Goal: Transaction & Acquisition: Book appointment/travel/reservation

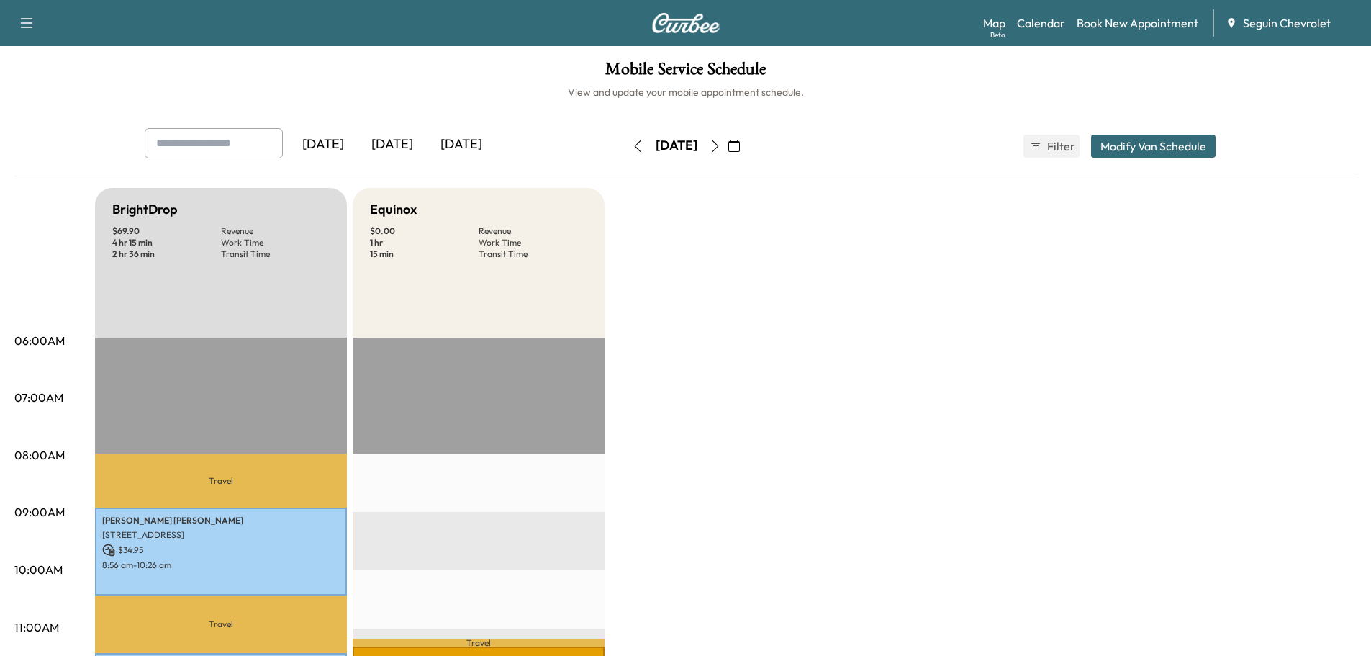
click at [406, 149] on div "[DATE]" at bounding box center [392, 144] width 69 height 33
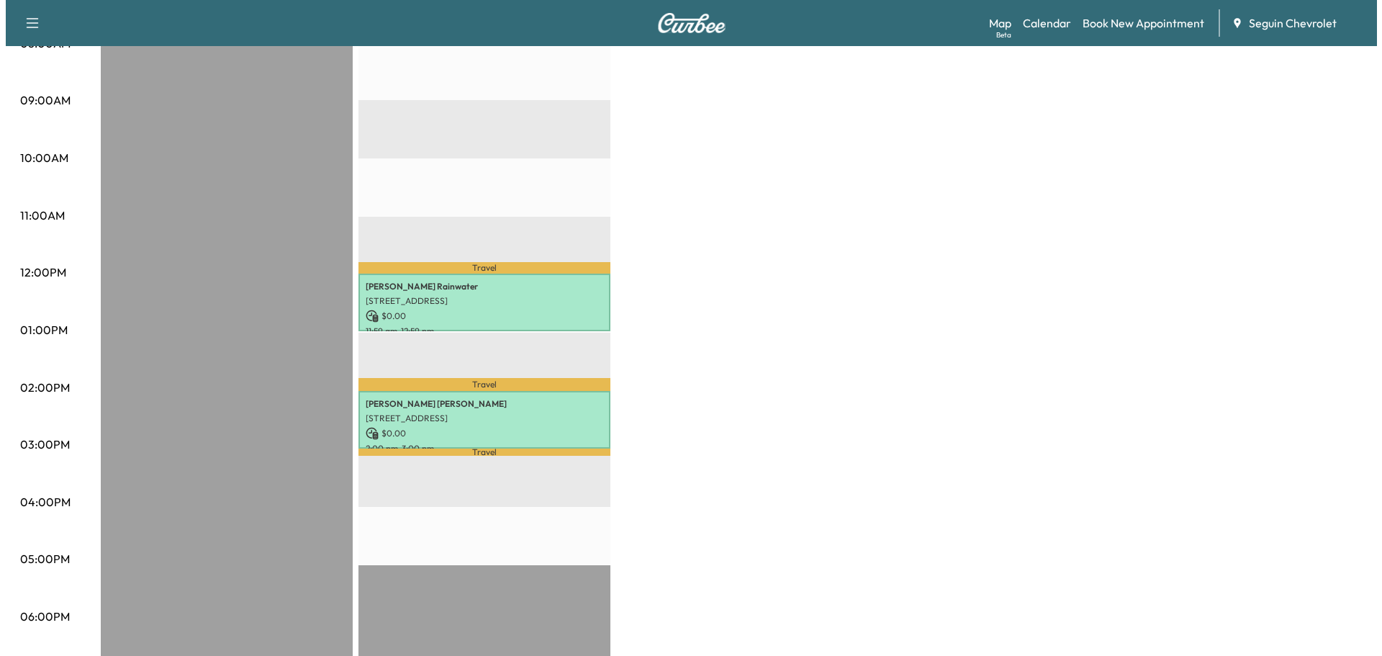
scroll to position [432, 0]
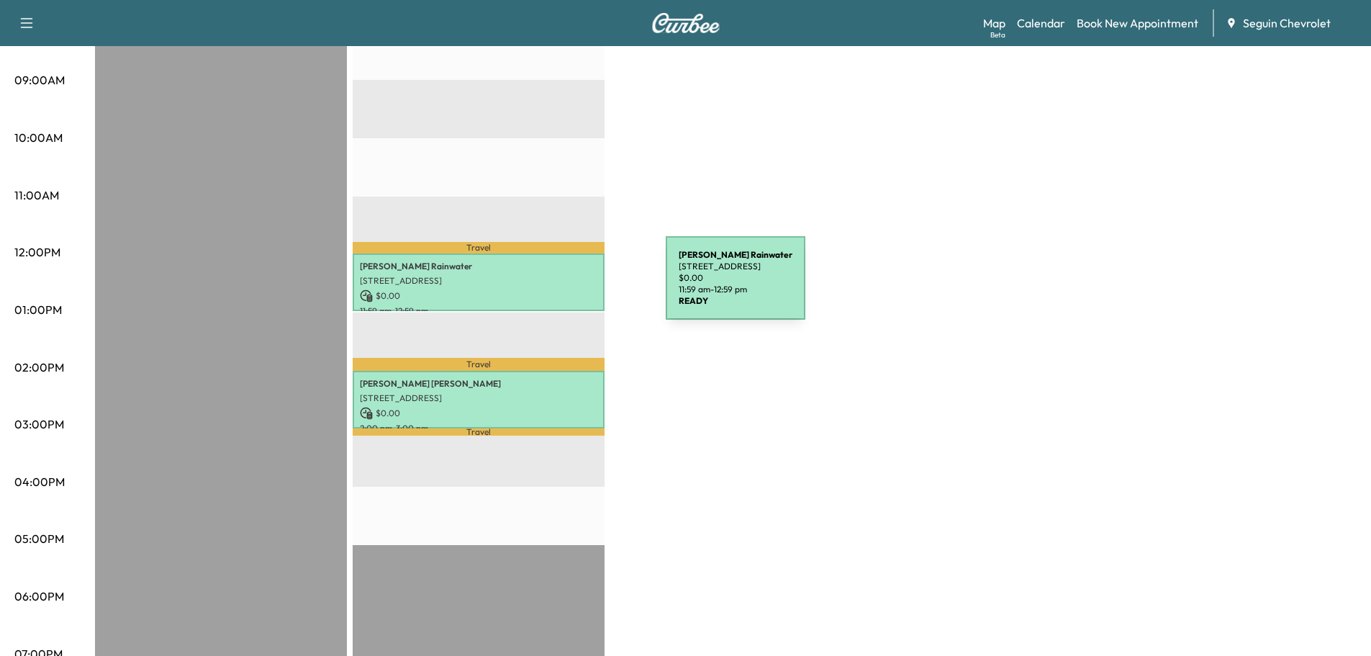
click at [558, 289] on p "$ 0.00" at bounding box center [479, 295] width 238 height 13
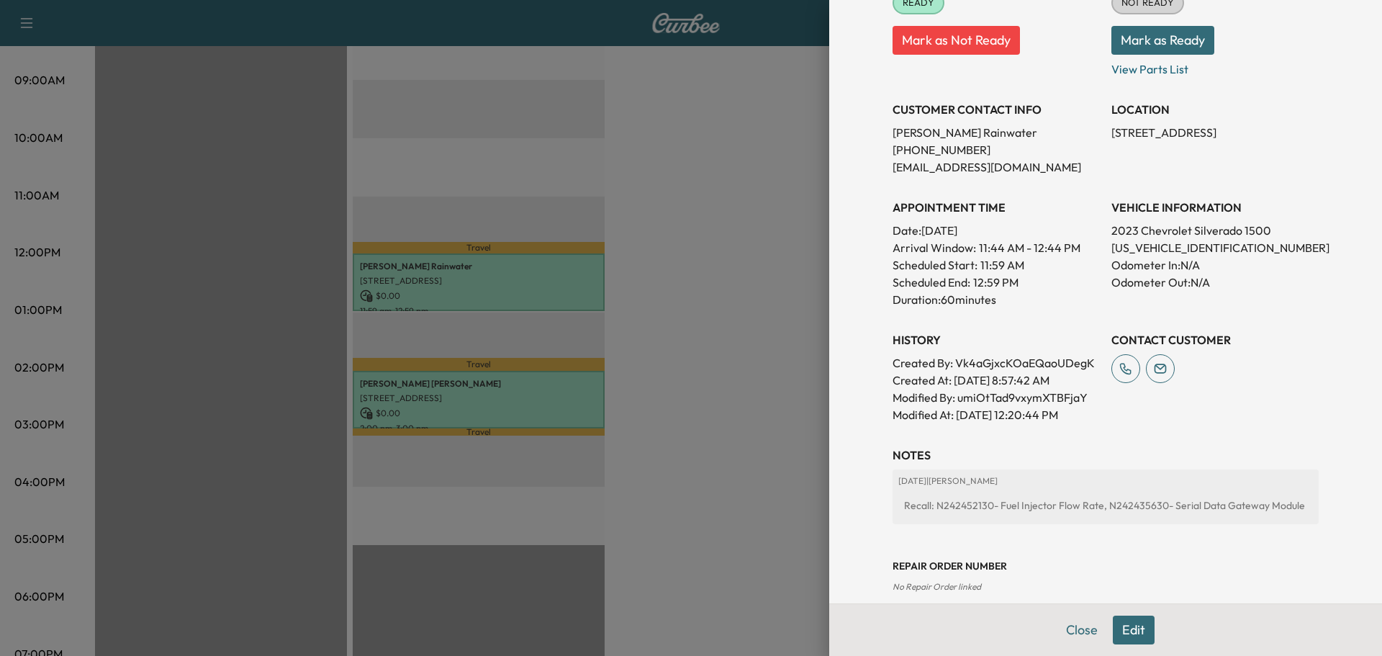
scroll to position [216, 0]
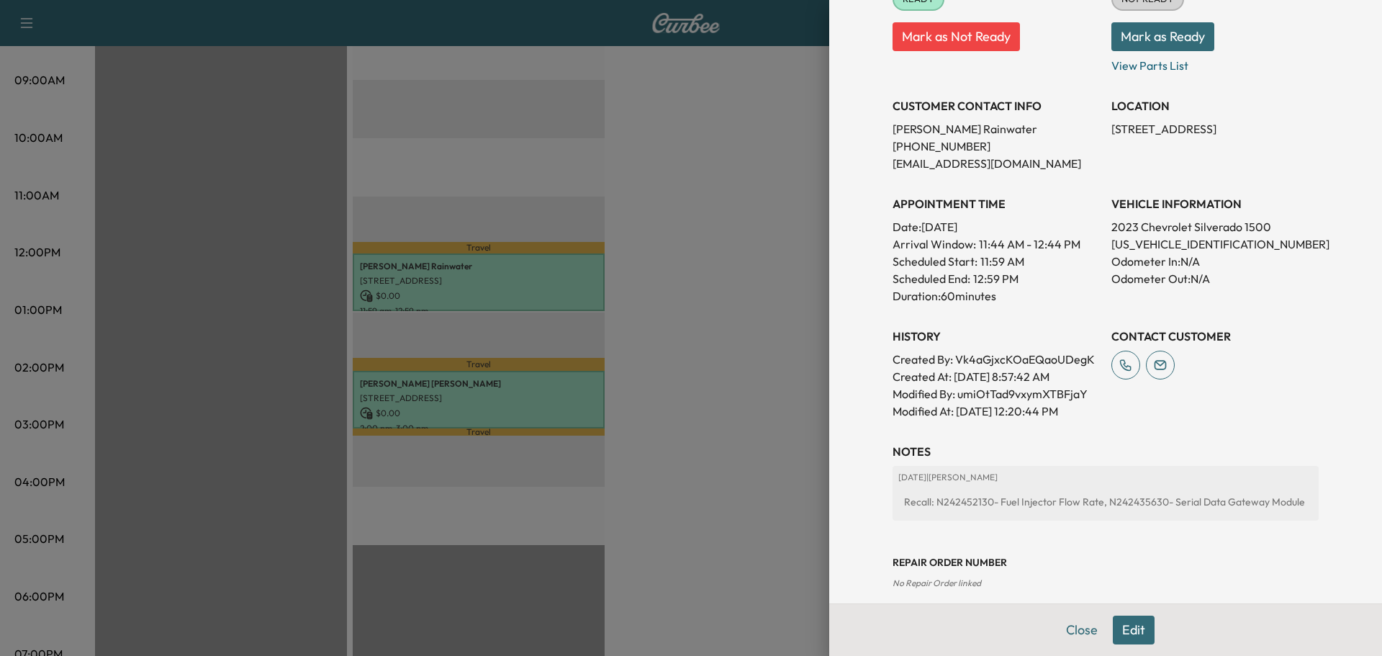
click at [549, 389] on div at bounding box center [691, 328] width 1382 height 656
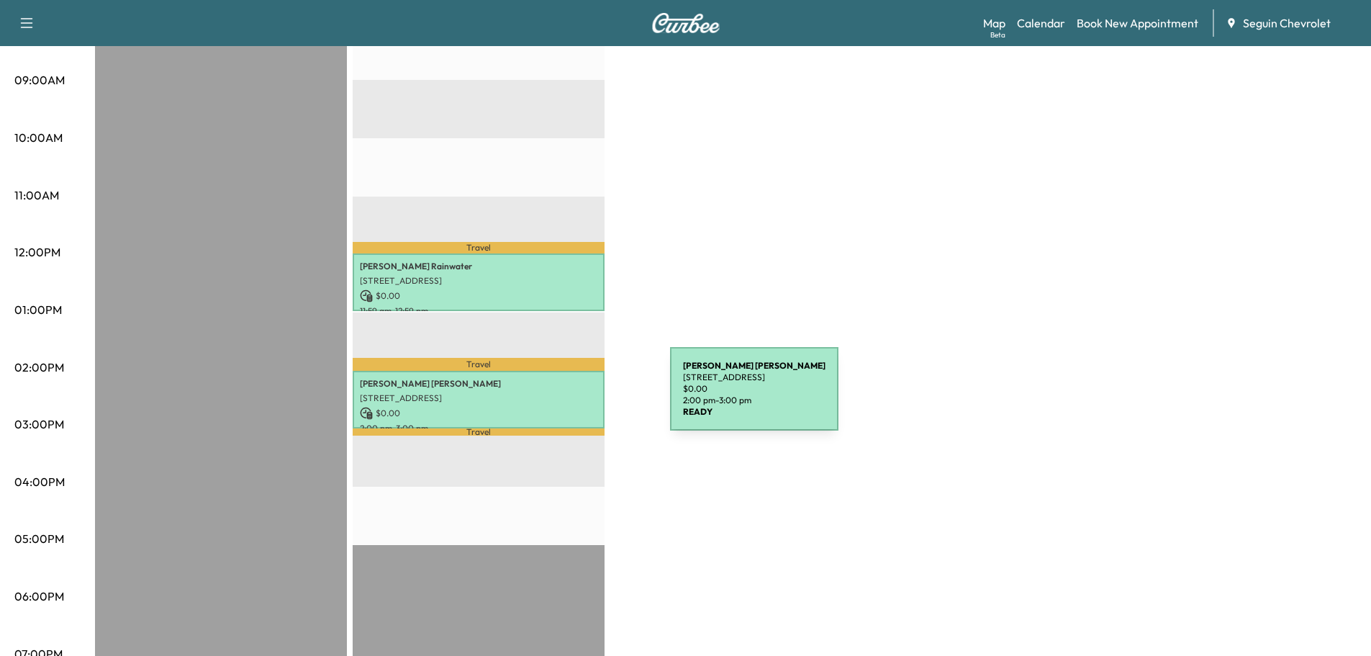
click at [562, 397] on p "[STREET_ADDRESS]" at bounding box center [479, 398] width 238 height 12
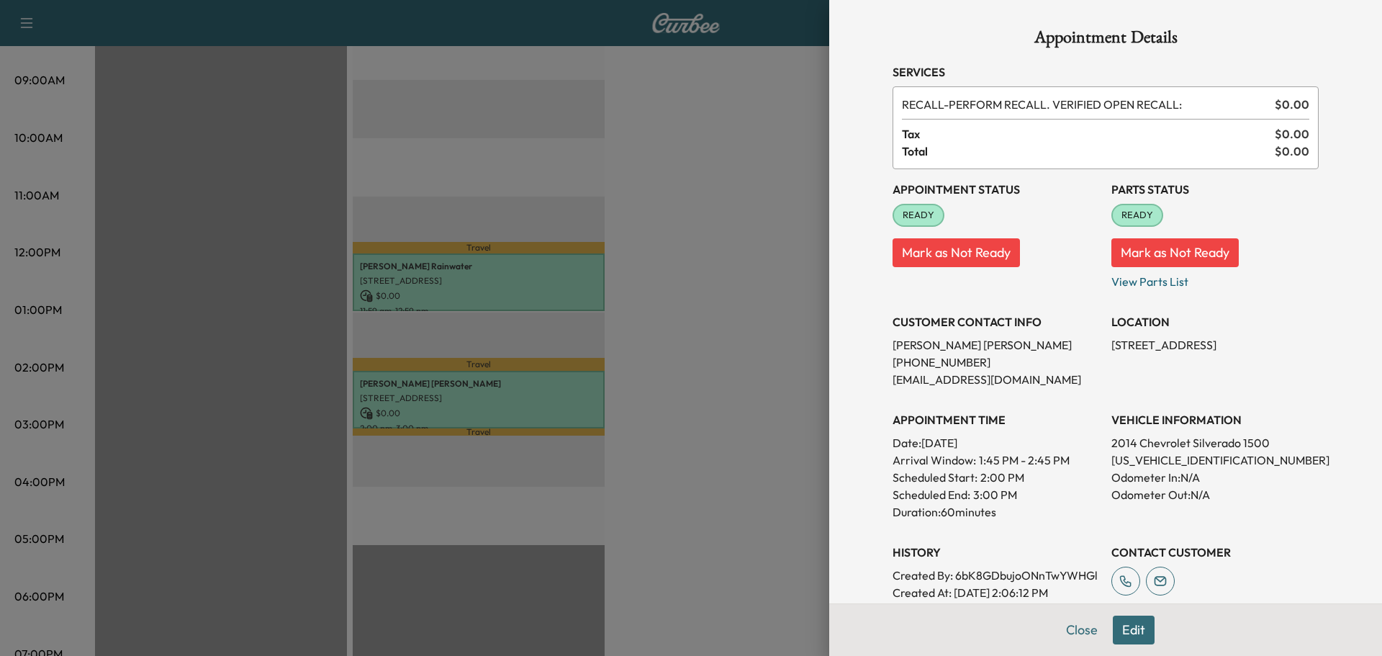
scroll to position [343, 0]
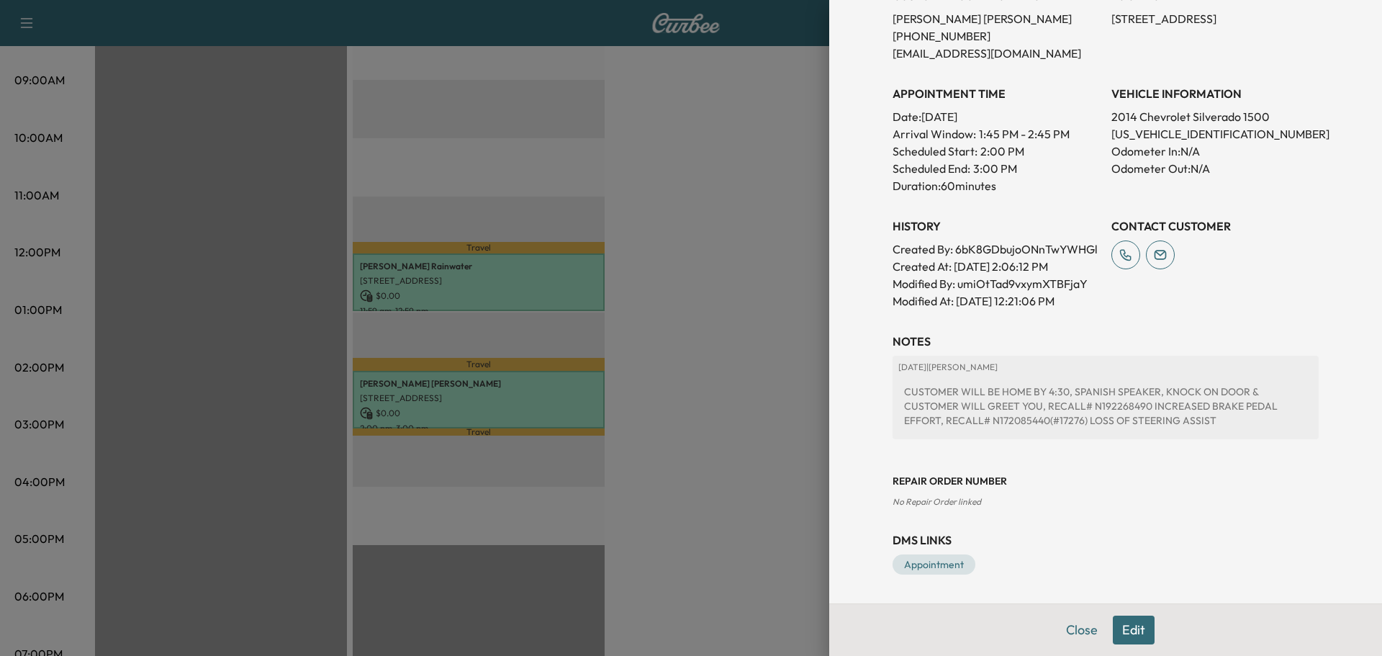
click at [527, 284] on div at bounding box center [691, 328] width 1382 height 656
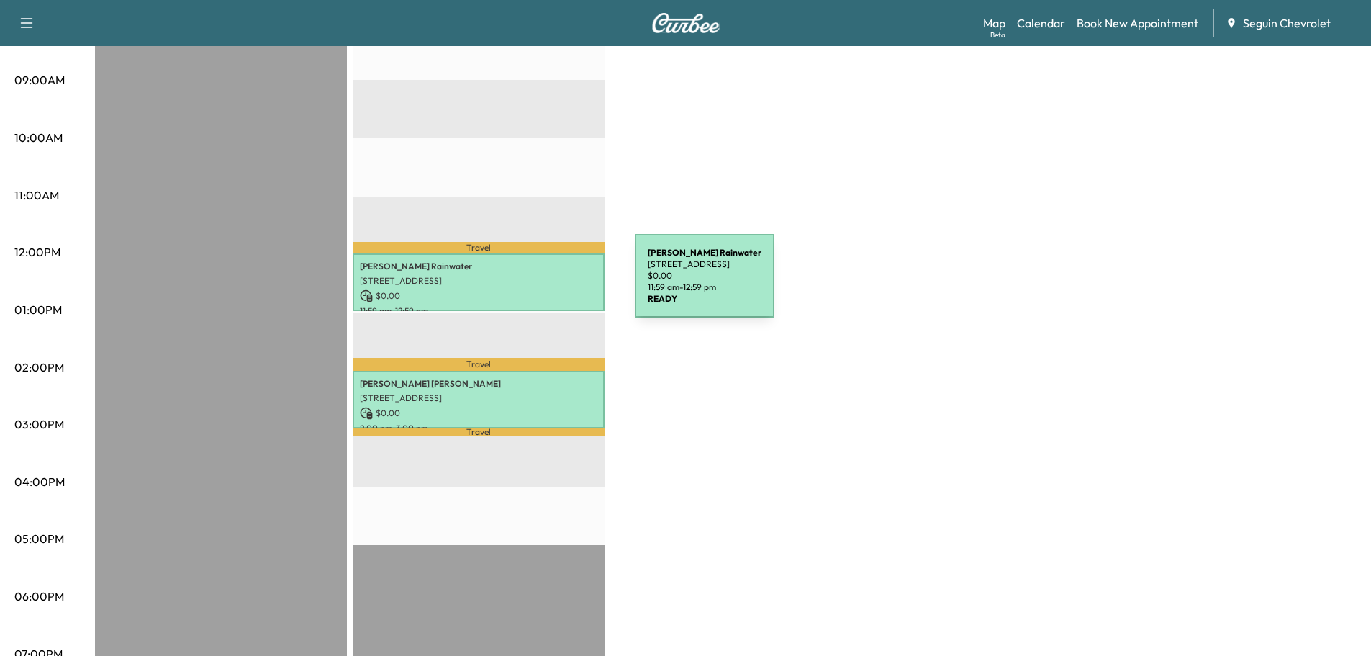
click at [527, 284] on div "[PERSON_NAME] [STREET_ADDRESS][PERSON_NAME] $ 0.00 11:59 am - 12:59 pm" at bounding box center [479, 282] width 252 height 58
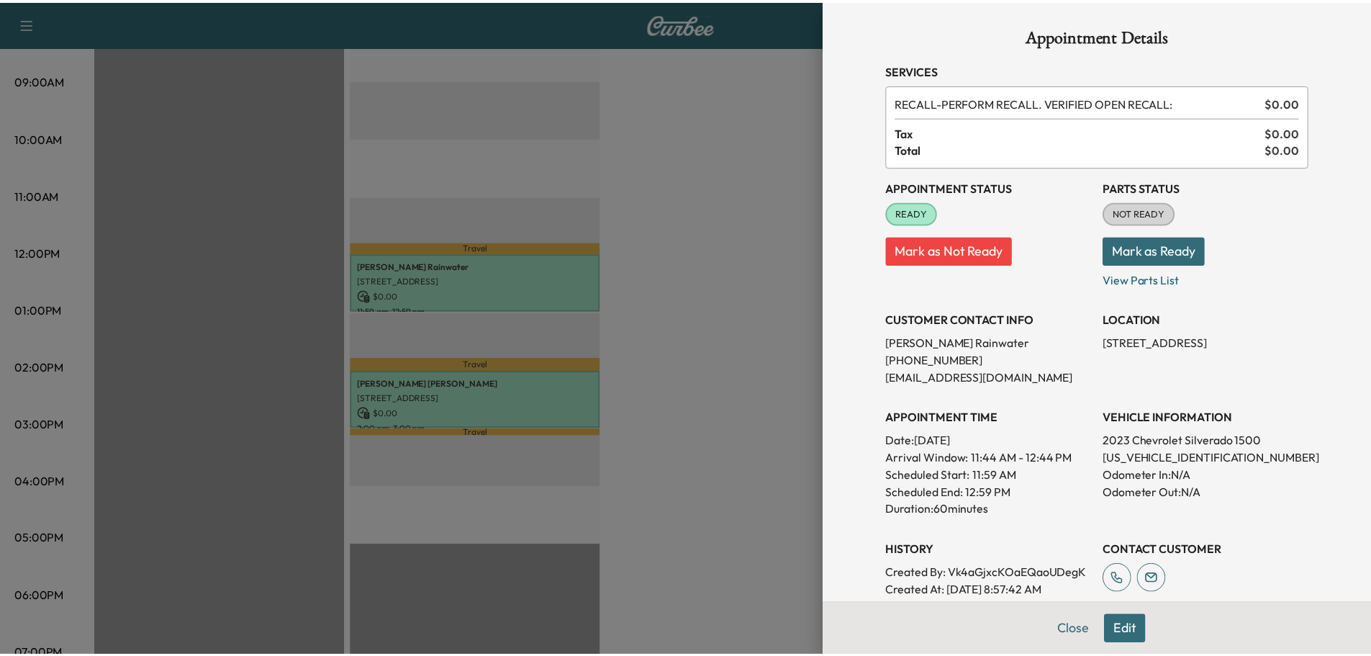
scroll to position [0, 0]
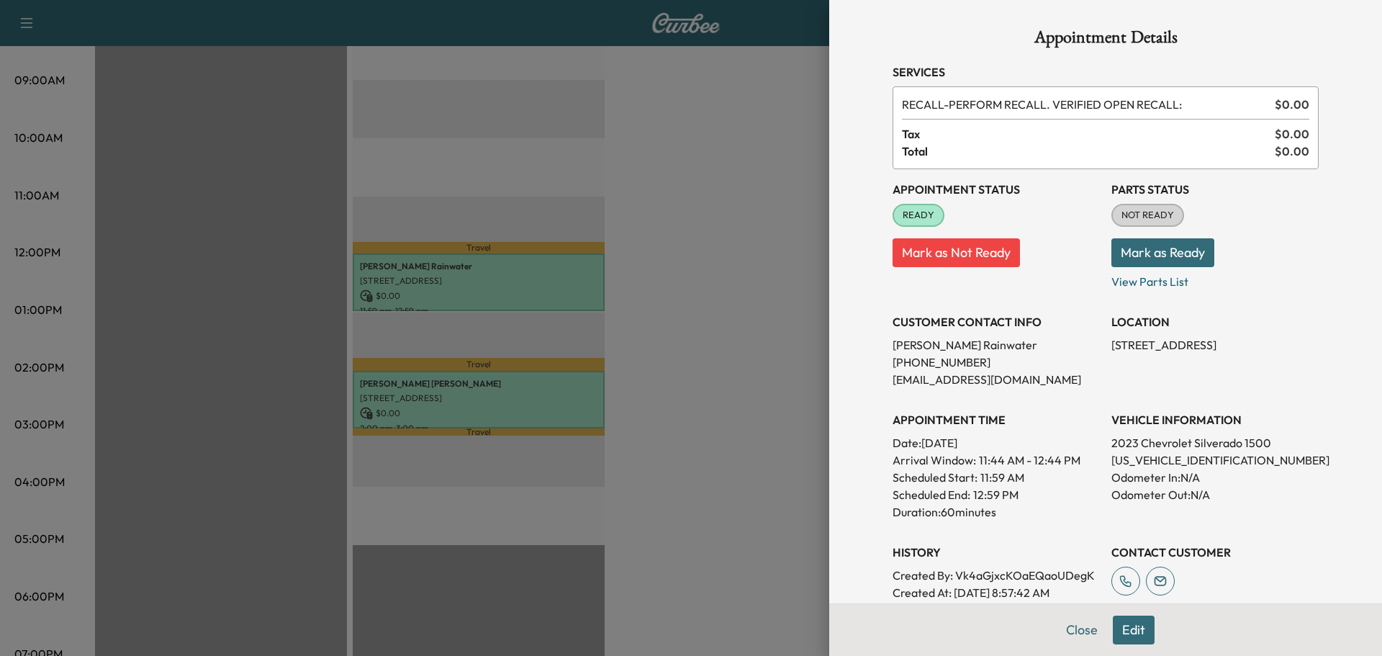
click at [737, 358] on div at bounding box center [691, 328] width 1382 height 656
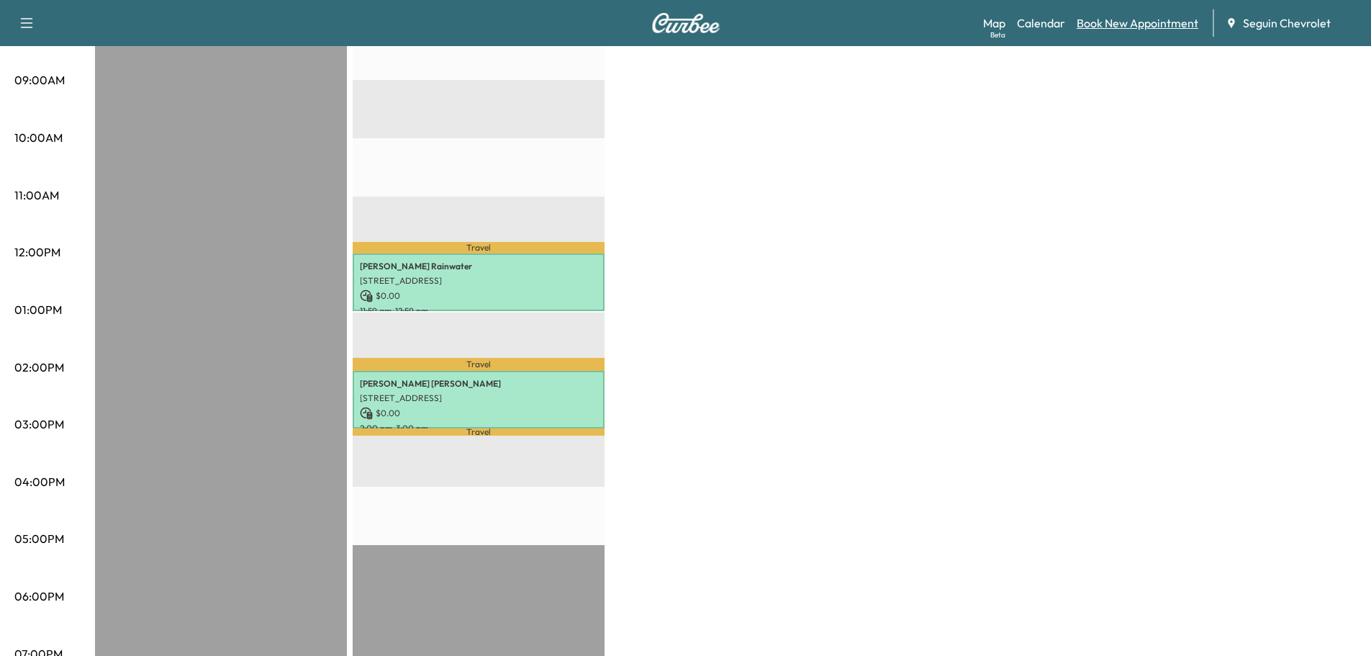
click at [1142, 26] on link "Book New Appointment" at bounding box center [1138, 22] width 122 height 17
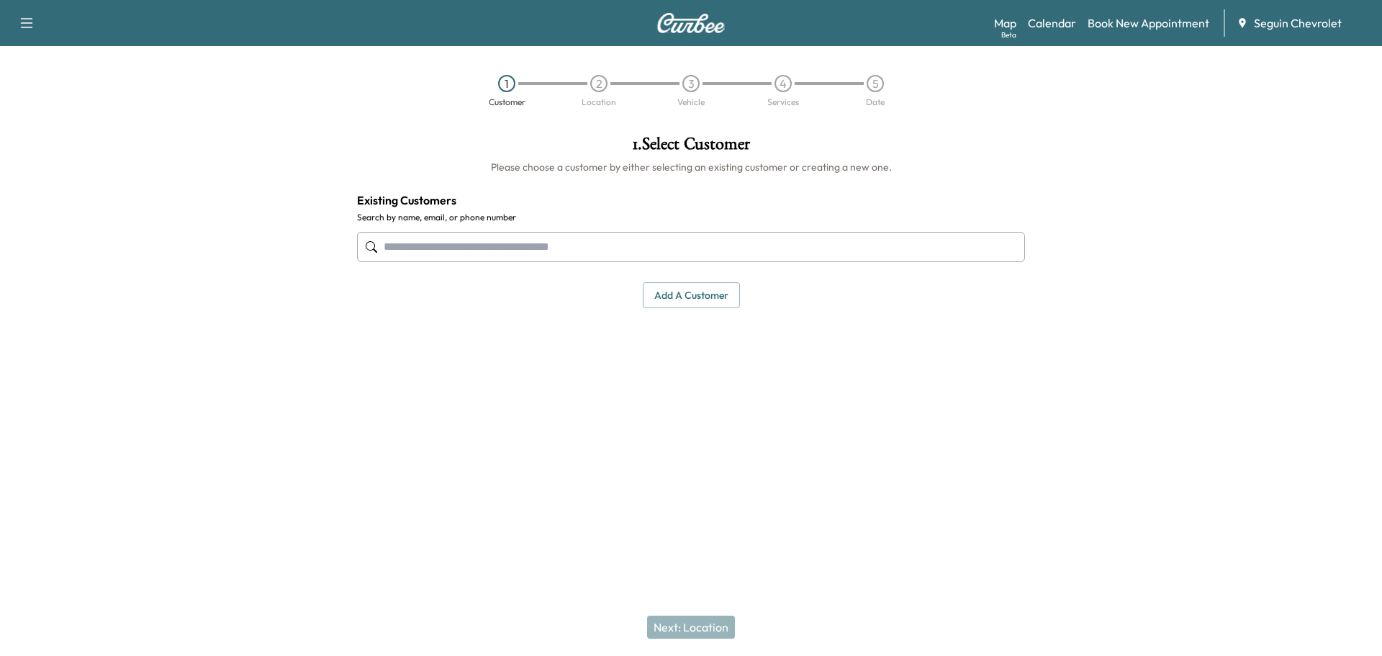
click at [448, 251] on input "text" at bounding box center [691, 247] width 668 height 30
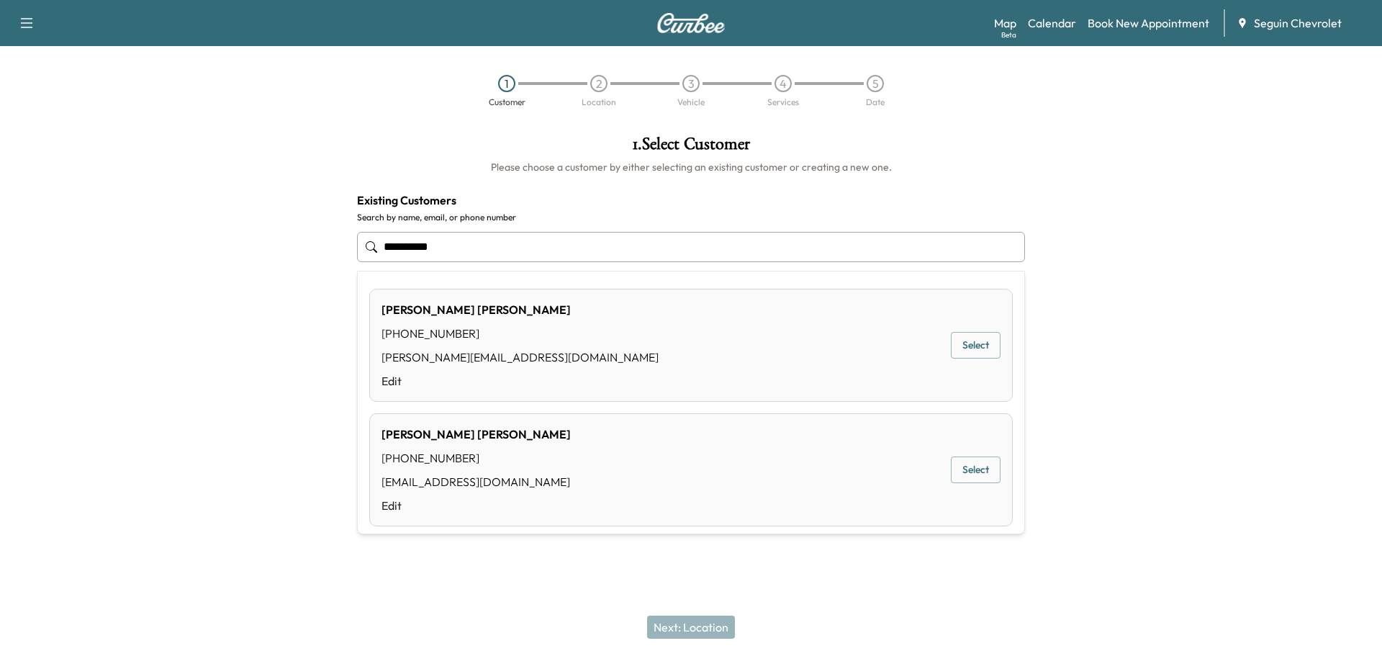
click at [952, 347] on button "Select" at bounding box center [976, 345] width 50 height 27
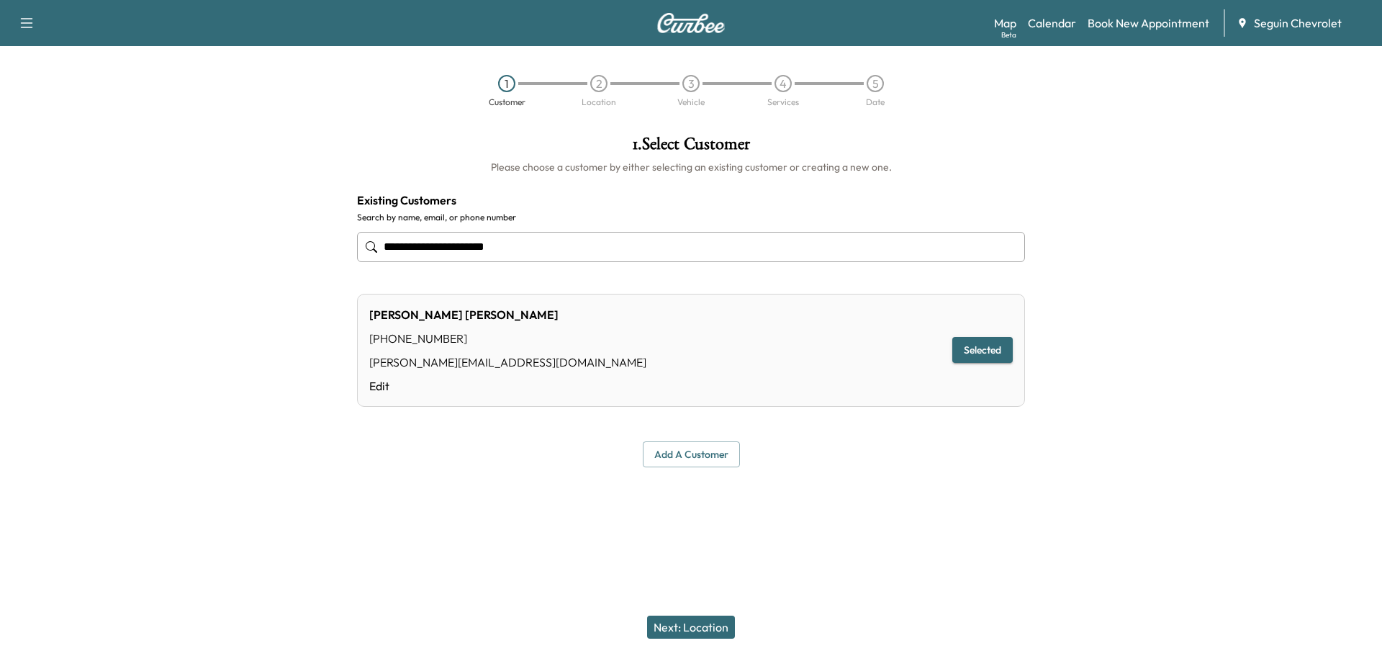
type input "**********"
click at [952, 347] on button "Selected" at bounding box center [982, 350] width 60 height 27
click at [717, 624] on button "Next: Location" at bounding box center [691, 626] width 88 height 23
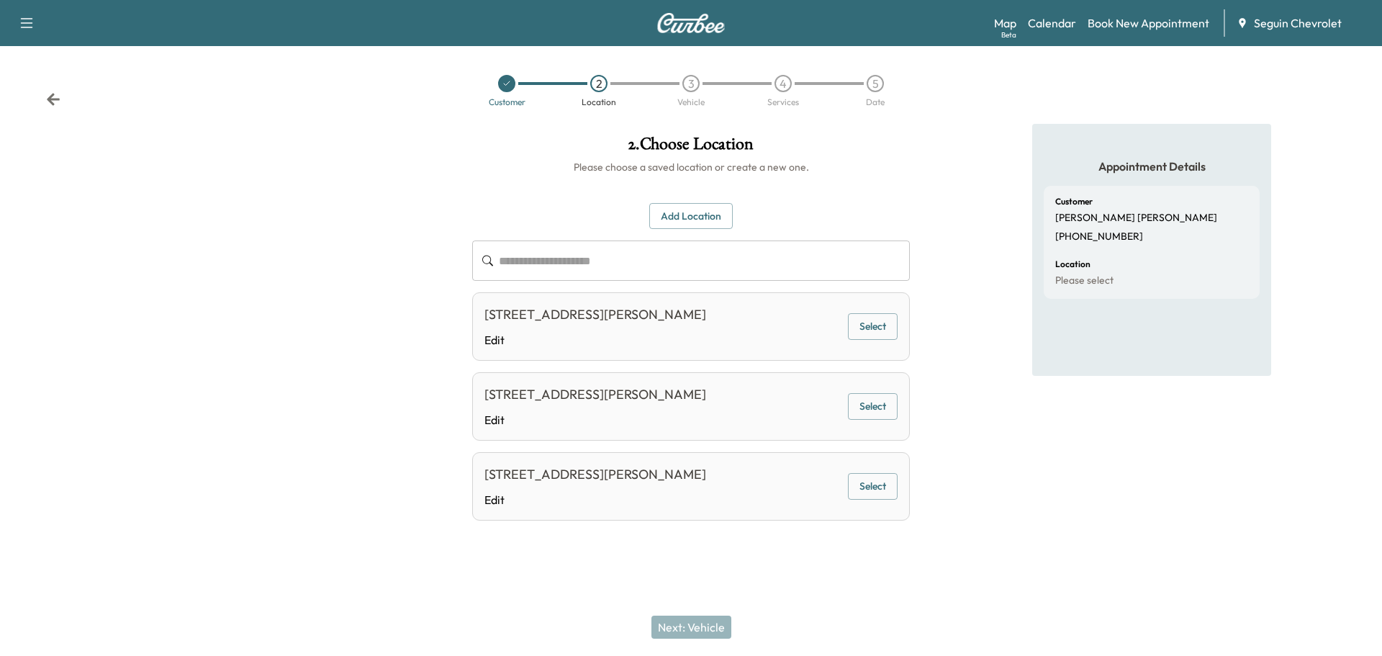
click at [886, 327] on button "Select" at bounding box center [873, 326] width 50 height 27
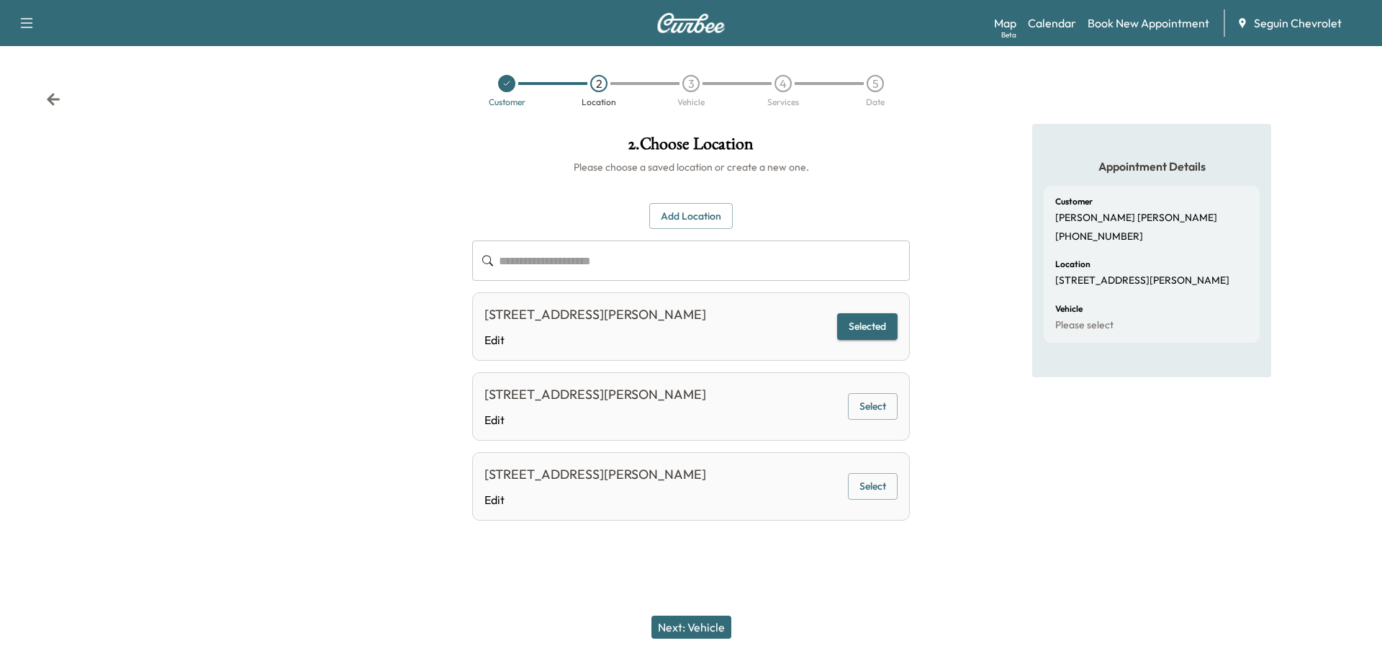
click at [704, 627] on button "Next: Vehicle" at bounding box center [691, 626] width 80 height 23
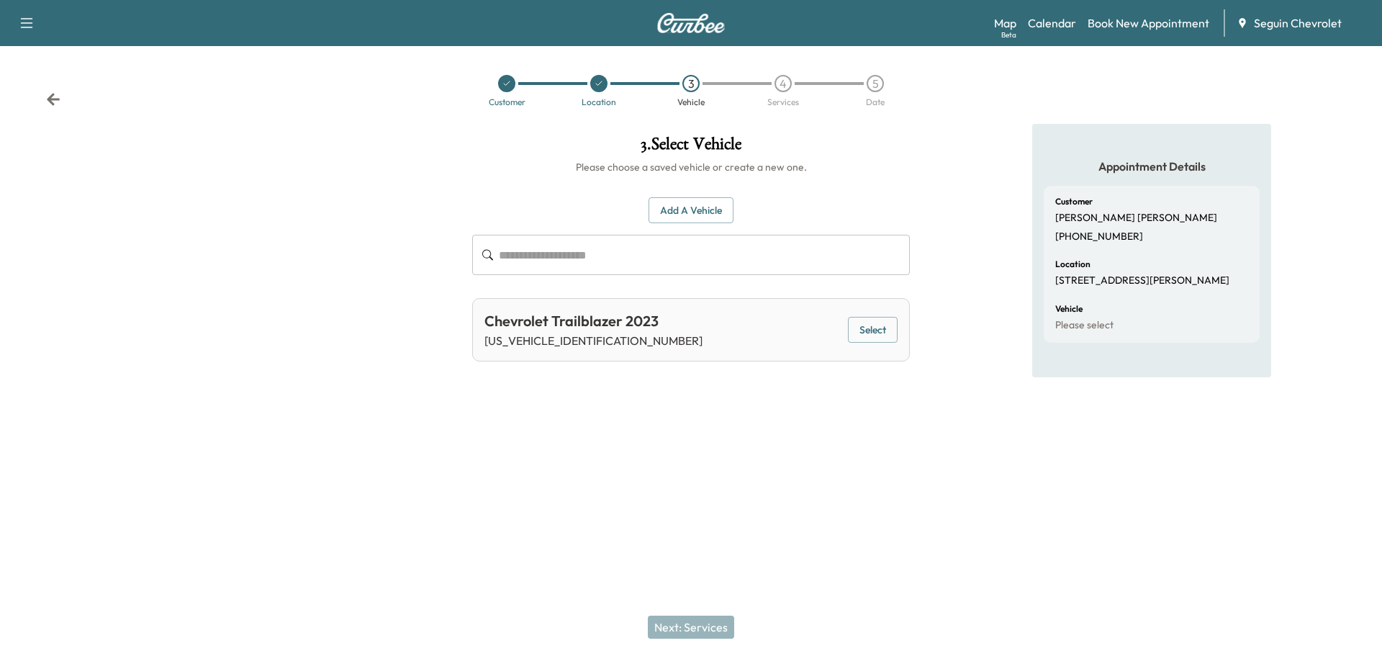
click at [875, 325] on button "Select" at bounding box center [873, 330] width 50 height 27
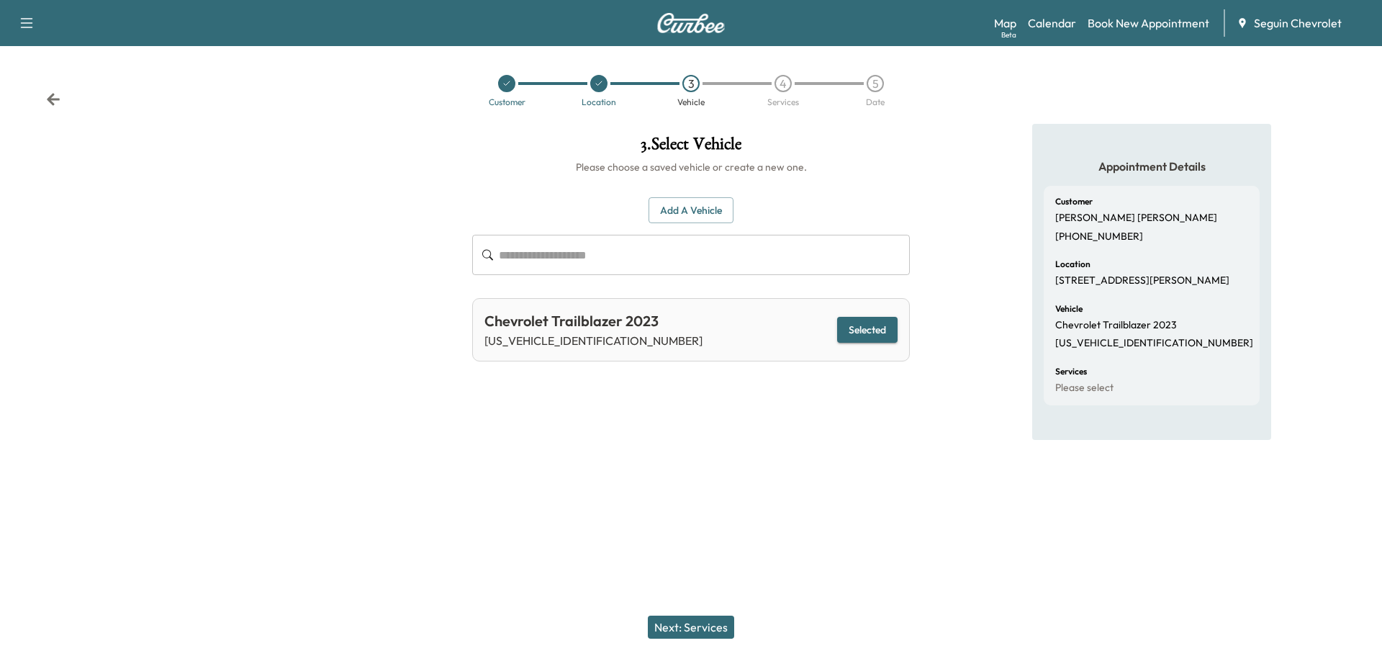
click at [393, 413] on div at bounding box center [230, 288] width 461 height 328
click at [601, 84] on icon at bounding box center [599, 83] width 9 height 9
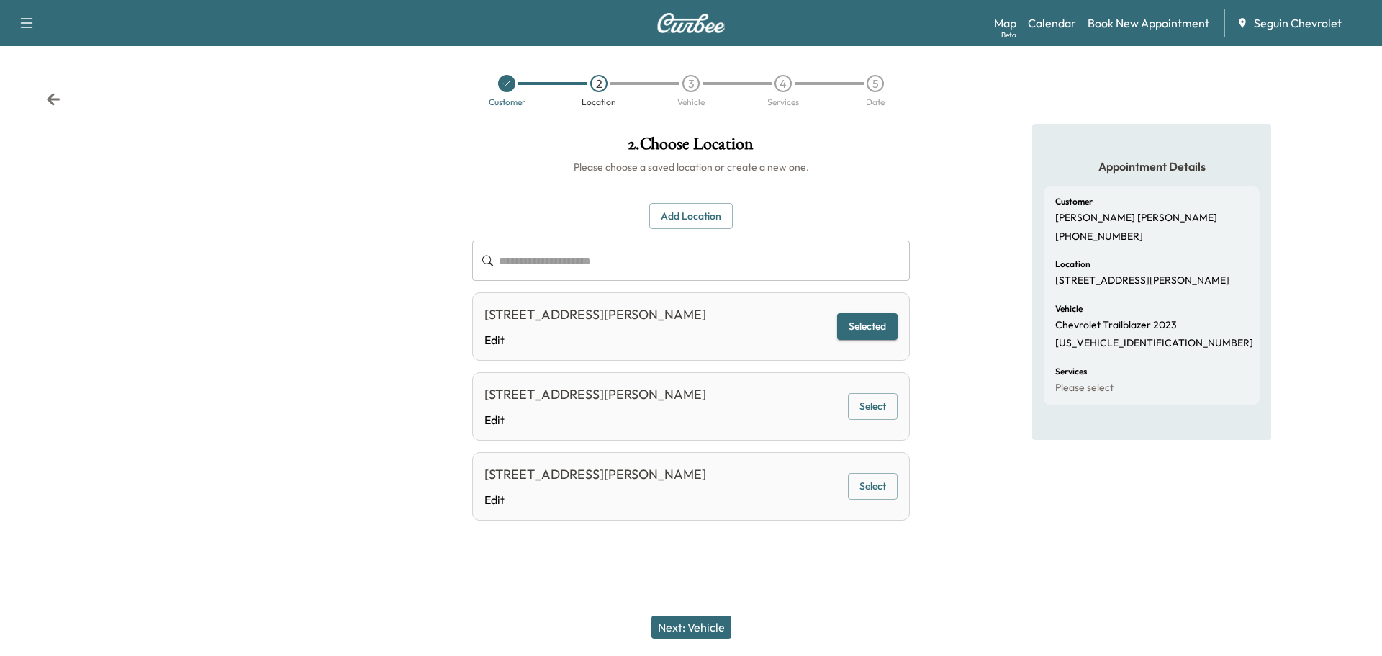
click at [508, 84] on icon at bounding box center [506, 83] width 9 height 9
